Goal: Navigation & Orientation: Find specific page/section

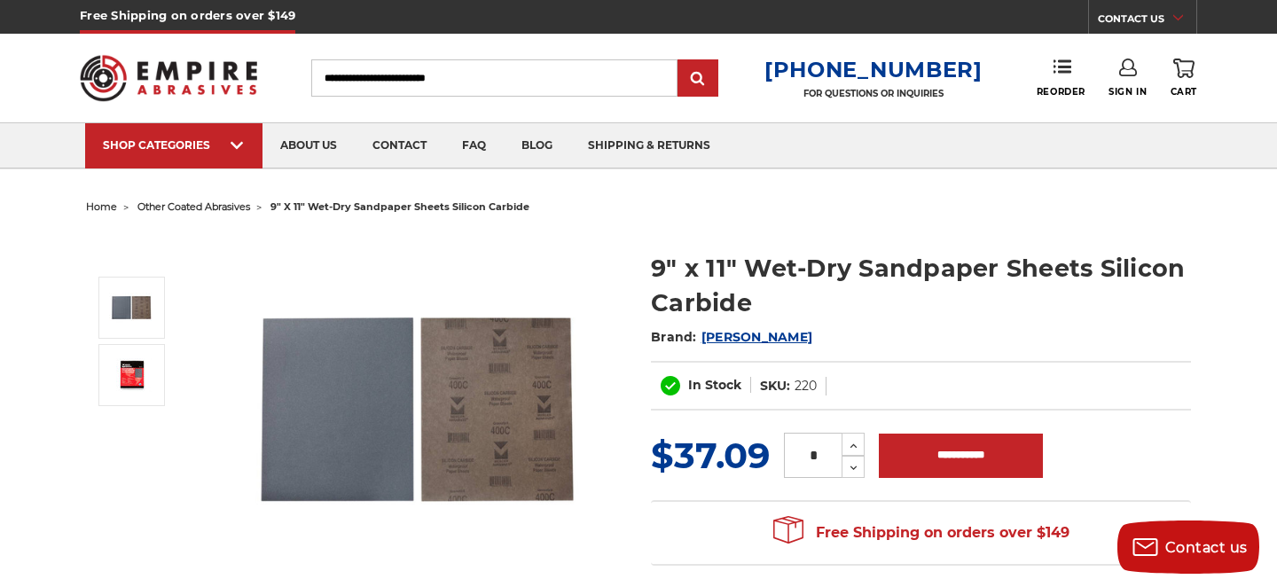
click at [199, 207] on span "other coated abrasives" at bounding box center [193, 206] width 113 height 12
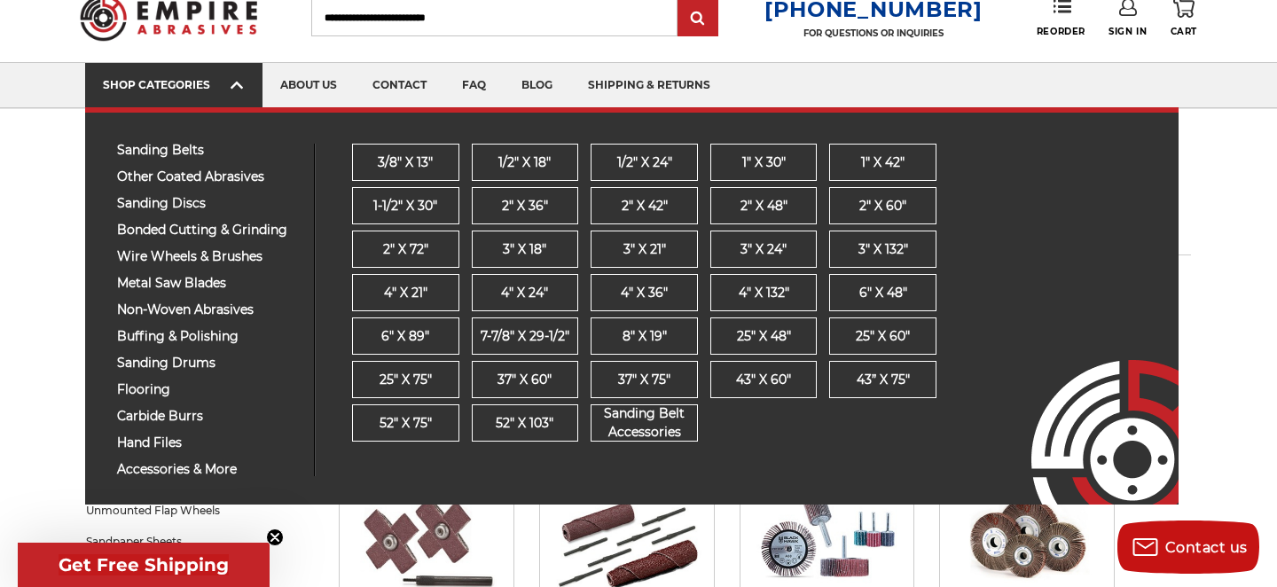
scroll to position [62, 0]
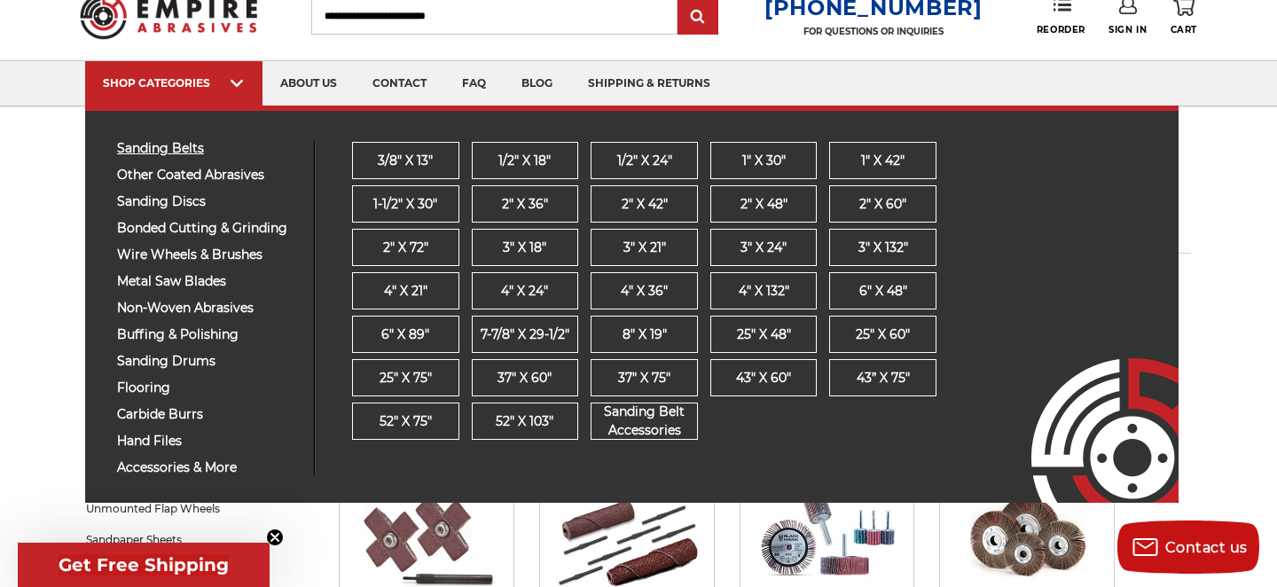
click at [192, 151] on span "sanding belts" at bounding box center [209, 148] width 184 height 13
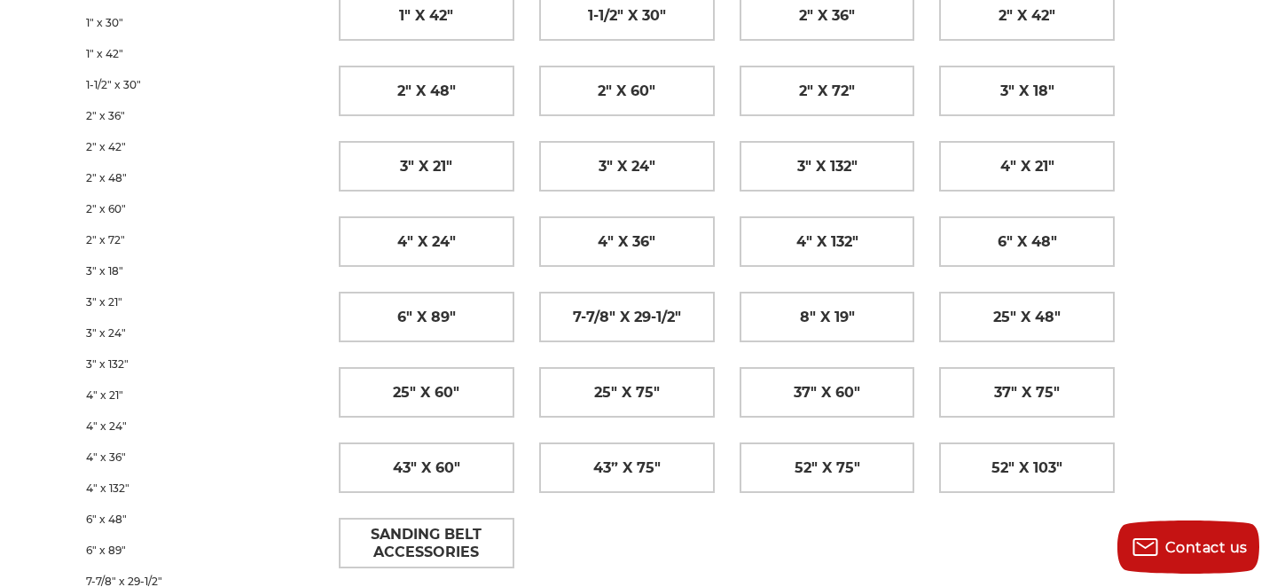
scroll to position [425, 0]
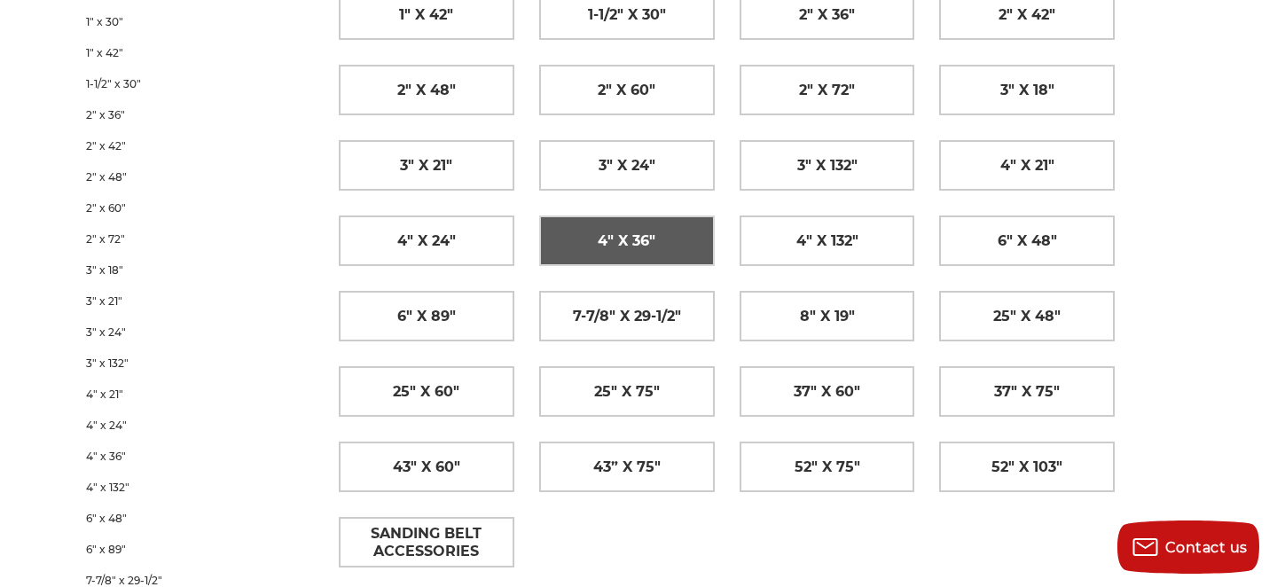
click at [630, 234] on span "4" x 36"" at bounding box center [627, 241] width 58 height 30
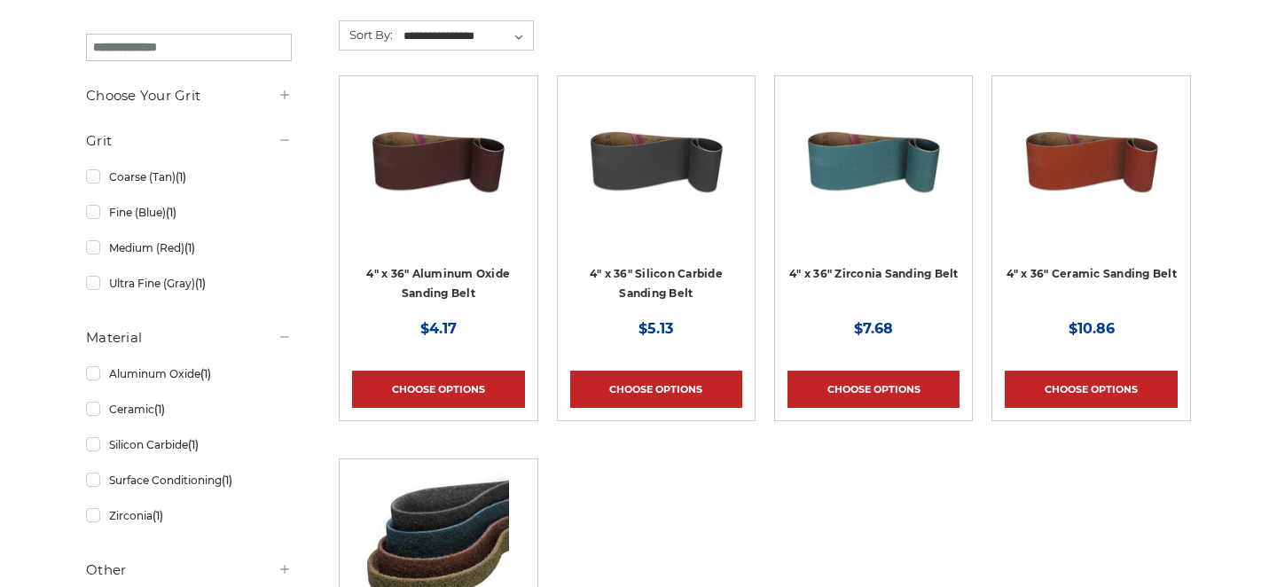
scroll to position [325, 0]
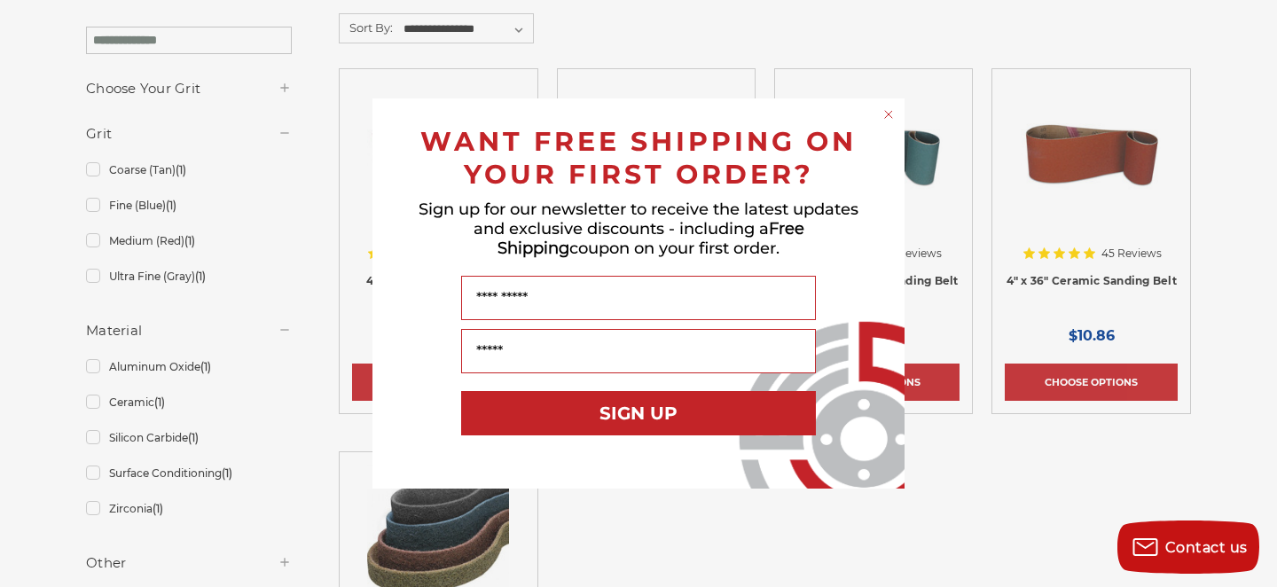
click at [890, 114] on circle "Close dialog" at bounding box center [888, 114] width 17 height 17
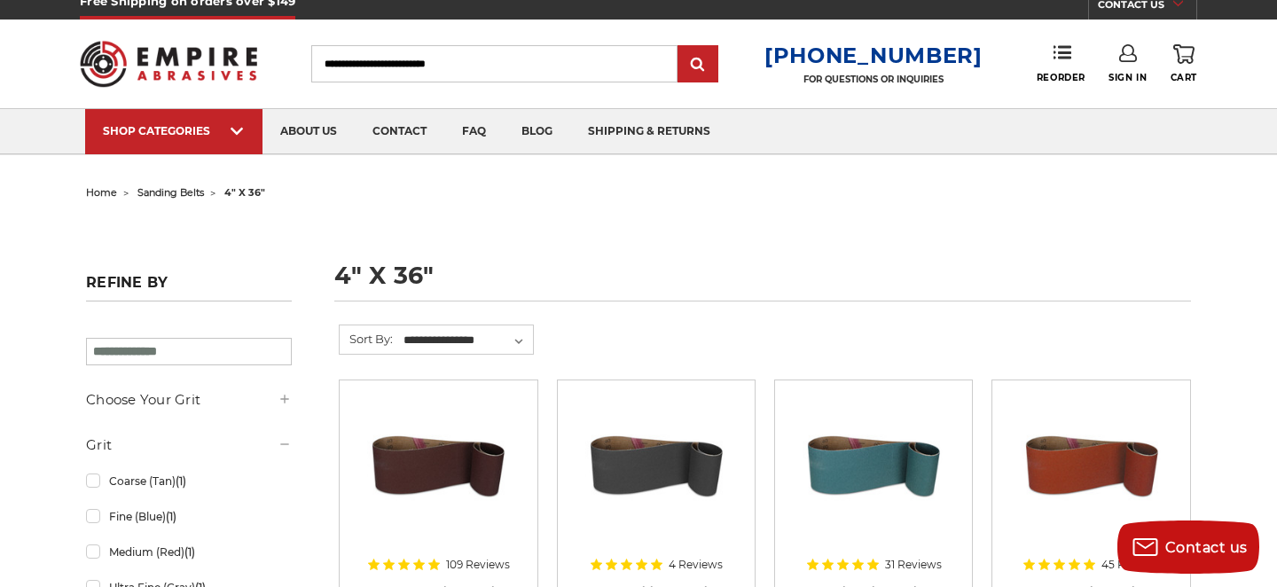
scroll to position [0, 0]
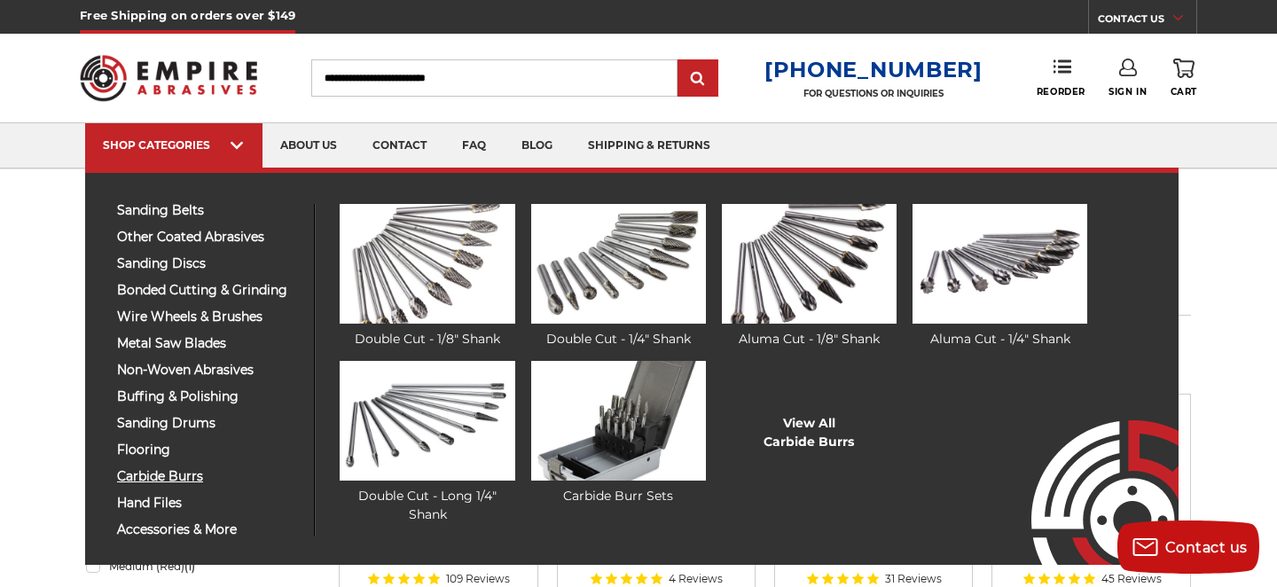
click at [184, 479] on span "carbide burrs" at bounding box center [209, 476] width 184 height 13
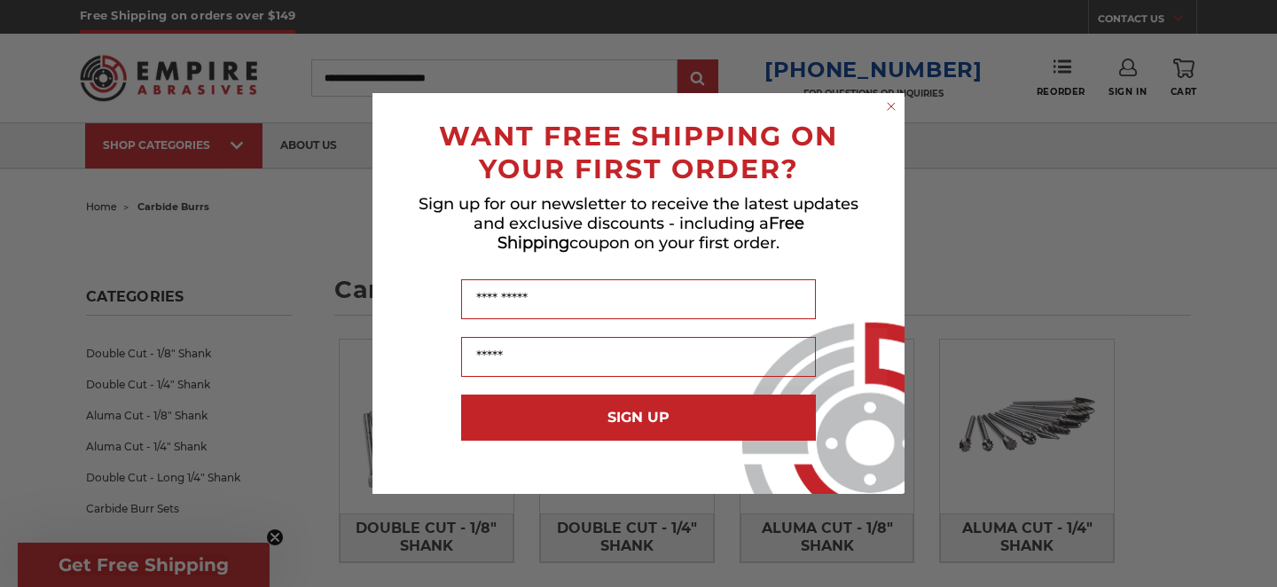
click at [888, 105] on circle "Close dialog" at bounding box center [891, 106] width 17 height 17
